Goal: Task Accomplishment & Management: Manage account settings

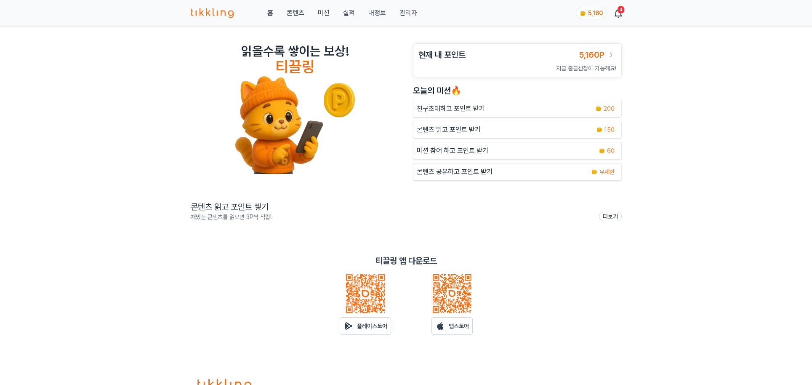
click at [389, 15] on div "홈 콘텐츠 미션 실적 내정보 관리자" at bounding box center [304, 13] width 227 height 10
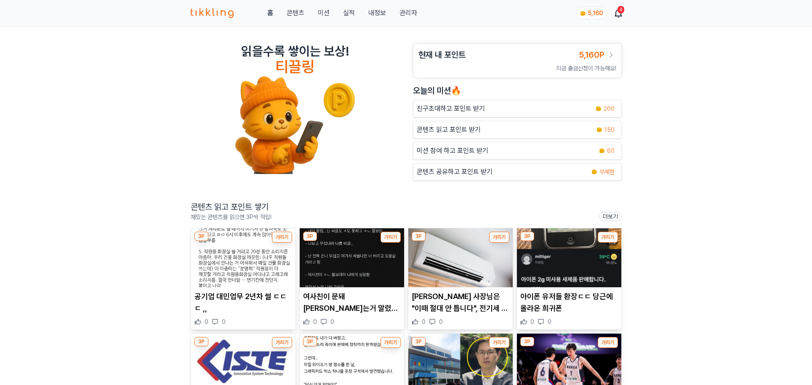
click at [385, 13] on link "내정보" at bounding box center [377, 13] width 18 height 10
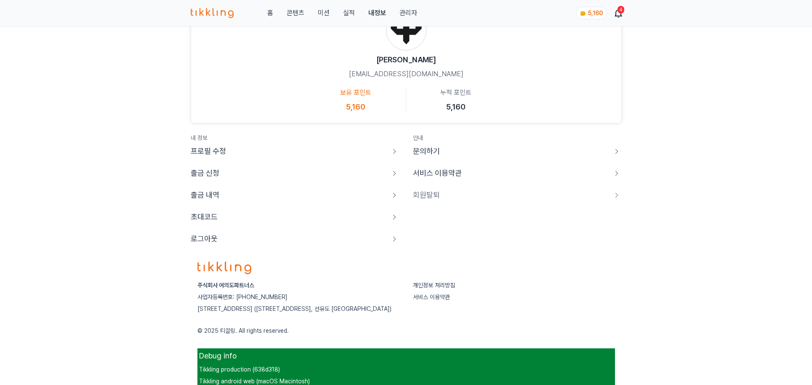
scroll to position [81, 0]
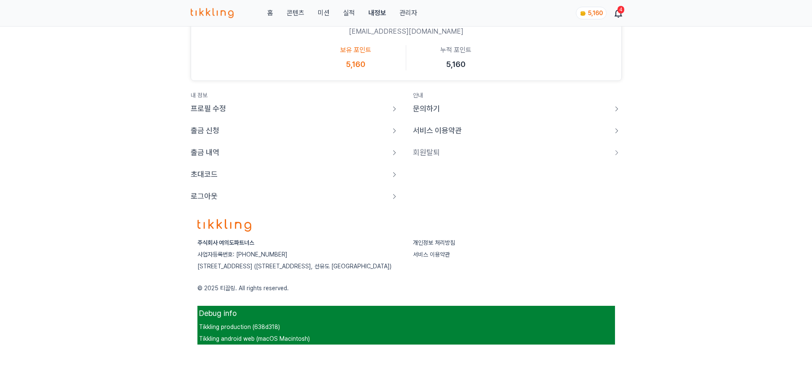
click at [240, 198] on link "로그아웃" at bounding box center [295, 196] width 209 height 12
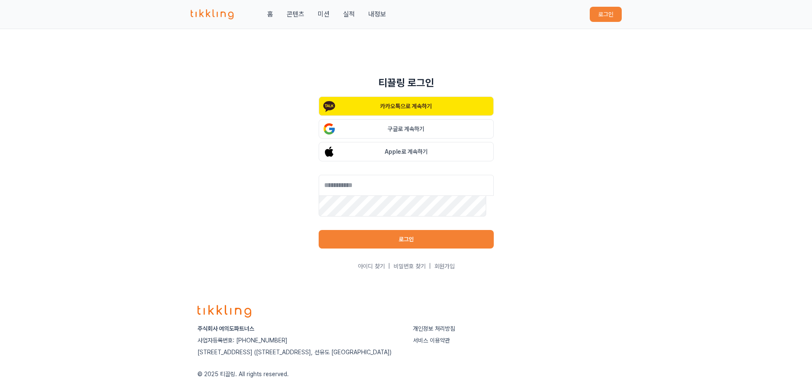
click at [213, 137] on div "티끌링 로그인 카카오톡으로 계속하기 구글로 계속하기 Apple로 계속하기 로그인 아이디 찾기 | 비밀번호 찾기 | 회원가입" at bounding box center [406, 173] width 812 height 221
click at [670, 203] on div "티끌링 로그인 카카오톡으로 계속하기 구글로 계속하기 Apple로 계속하기 로그인 아이디 찾기 | 비밀번호 찾기 | 회원가입" at bounding box center [406, 173] width 812 height 221
drag, startPoint x: 675, startPoint y: 156, endPoint x: 535, endPoint y: 141, distance: 140.5
click at [661, 153] on div "티끌링 로그인 카카오톡으로 계속하기 구글로 계속하기 Apple로 계속하기 로그인 아이디 찾기 | 비밀번호 찾기 | 회원가입" at bounding box center [406, 173] width 812 height 221
click at [611, 112] on div "티끌링 로그인 카카오톡으로 계속하기 구글로 계속하기 Apple로 계속하기 로그인 아이디 찾기 | 비밀번호 찾기 | 회원가입" at bounding box center [406, 173] width 812 height 221
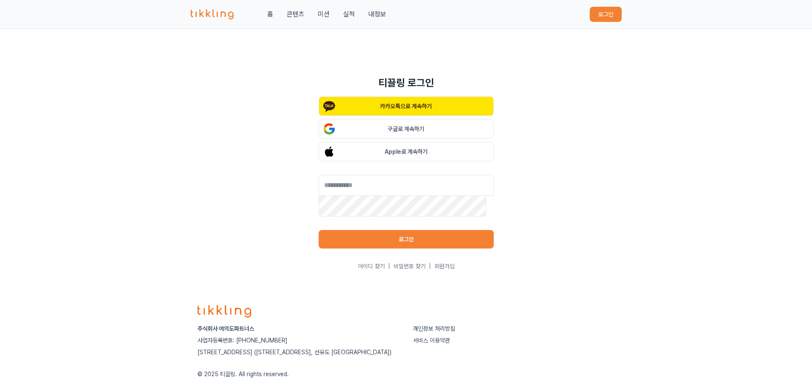
click at [721, 206] on div "티끌링 로그인 카카오톡으로 계속하기 구글로 계속하기 Apple로 계속하기 로그인 아이디 찾기 | 비밀번호 찾기 | 회원가입" at bounding box center [406, 173] width 812 height 221
click at [404, 165] on div "카카오톡으로 계속하기 구글로 계속하기 Apple로 계속하기 로그인 아이디 찾기 | 비밀번호 찾기 | 회원가입" at bounding box center [406, 183] width 175 height 174
click at [659, 181] on div "티끌링 로그인 카카오톡으로 계속하기 구글로 계속하기 Apple로 계속하기 로그인 아이디 찾기 | 비밀번호 찾기 | 회원가입" at bounding box center [406, 173] width 812 height 221
click at [143, 62] on div "티끌링 로그인 카카오톡으로 계속하기 구글로 계속하기 Apple로 계속하기 로그인 아이디 찾기 | 비밀번호 찾기 | 회원가입" at bounding box center [406, 160] width 812 height 262
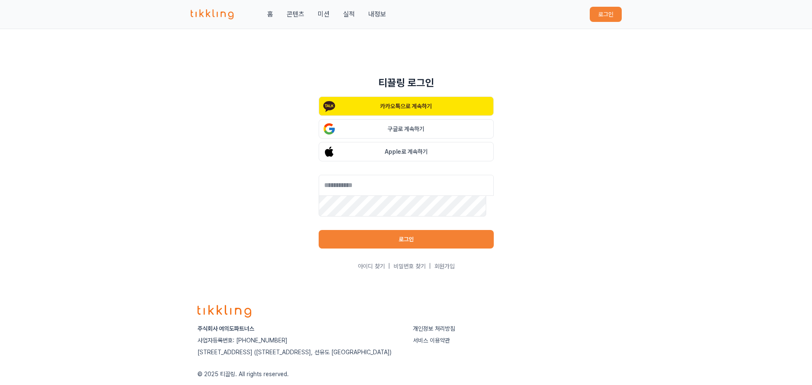
click at [707, 60] on div "티끌링 로그인 카카오톡으로 계속하기 구글로 계속하기 Apple로 계속하기 로그인 아이디 찾기 | 비밀번호 찾기 | 회원가입" at bounding box center [406, 160] width 812 height 262
click at [601, 111] on div "티끌링 로그인 카카오톡으로 계속하기 구글로 계속하기 Apple로 계속하기 로그인 아이디 찾기 | 비밀번호 찾기 | 회원가입" at bounding box center [406, 173] width 812 height 221
click at [632, 81] on div "티끌링 로그인 카카오톡으로 계속하기 구글로 계속하기 Apple로 계속하기 로그인 아이디 찾기 | 비밀번호 찾기 | 회원가입" at bounding box center [406, 173] width 812 height 221
drag, startPoint x: 538, startPoint y: 188, endPoint x: 532, endPoint y: 186, distance: 6.3
click at [537, 188] on div "티끌링 로그인 카카오톡으로 계속하기 구글로 계속하기 Apple로 계속하기 로그인 아이디 찾기 | 비밀번호 찾기 | 회원가입" at bounding box center [406, 173] width 812 height 221
